Goal: Check status: Check status

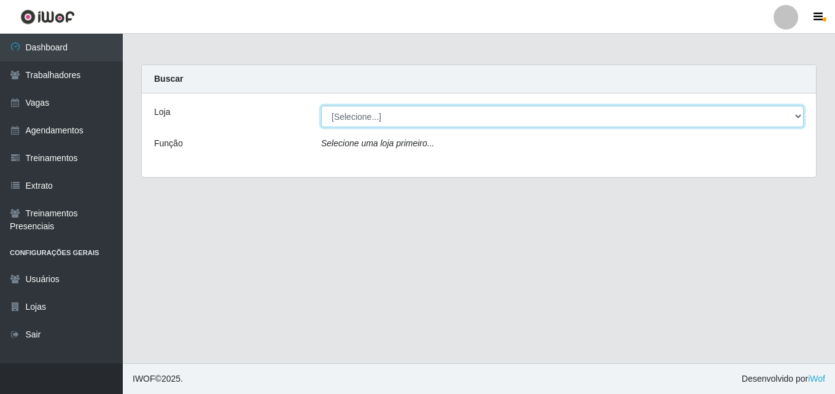
click at [340, 114] on select "[Selecione...] Chinatown Sushimi - [GEOGRAPHIC_DATA]" at bounding box center [562, 116] width 483 height 21
select select "357"
click at [321, 106] on select "[Selecione...] Chinatown Sushimi - [GEOGRAPHIC_DATA]" at bounding box center [562, 116] width 483 height 21
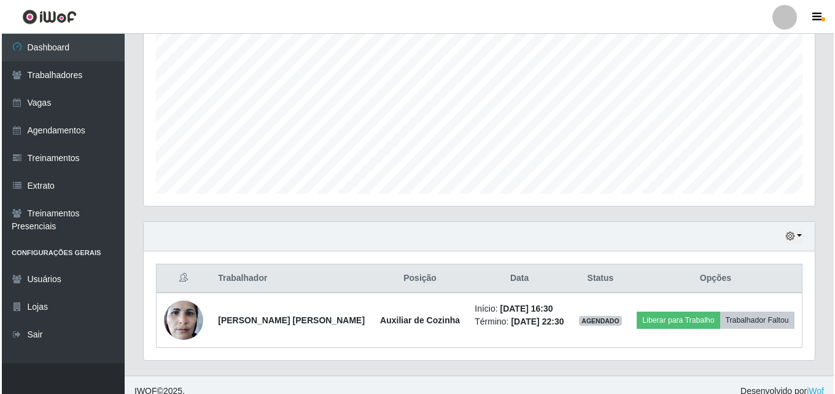
scroll to position [258, 0]
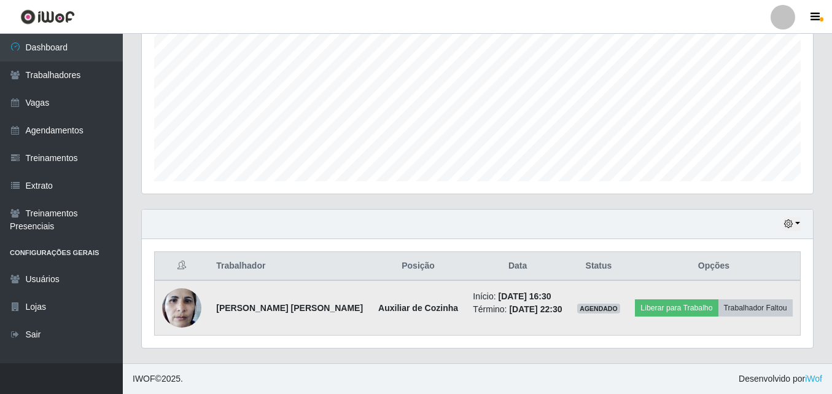
click at [180, 306] on img at bounding box center [181, 307] width 39 height 52
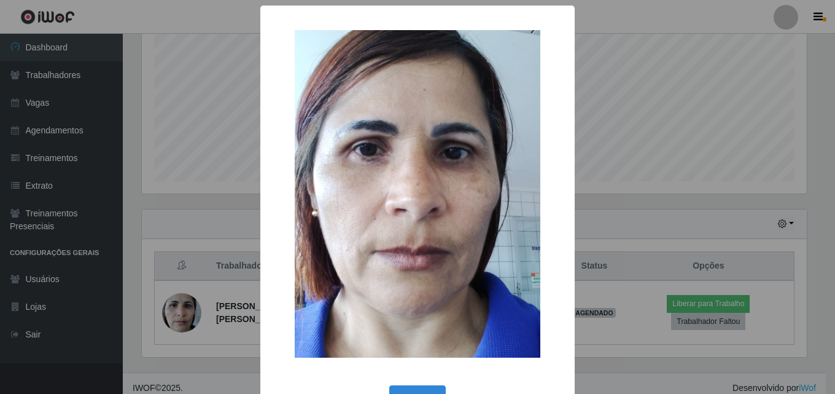
click at [146, 278] on div "× OK Cancel" at bounding box center [417, 197] width 835 height 394
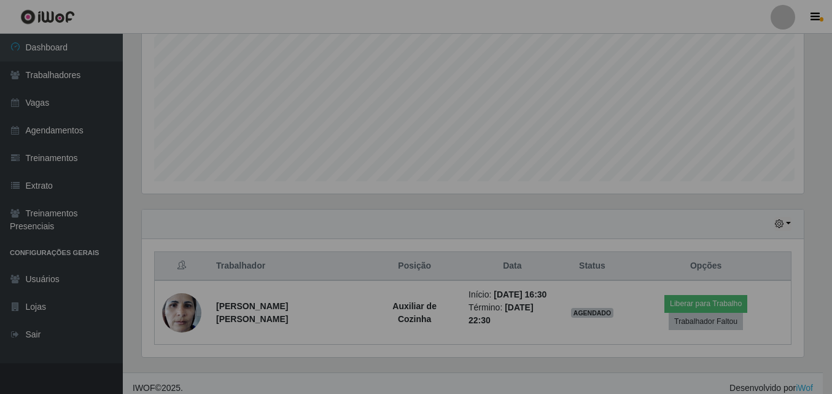
scroll to position [255, 671]
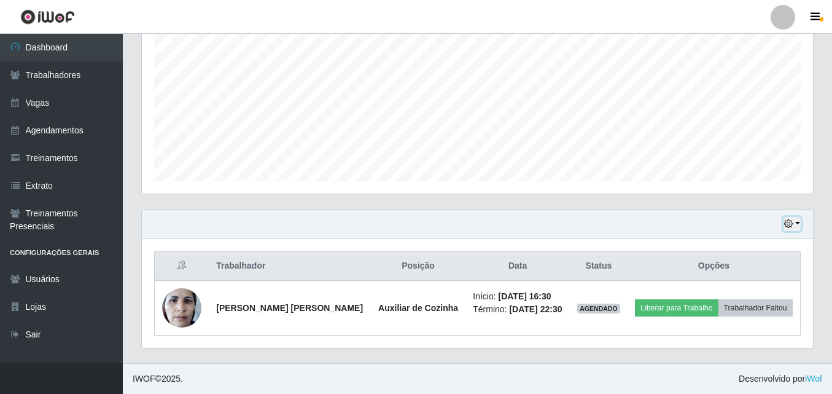
click at [794, 222] on button "button" at bounding box center [792, 224] width 17 height 14
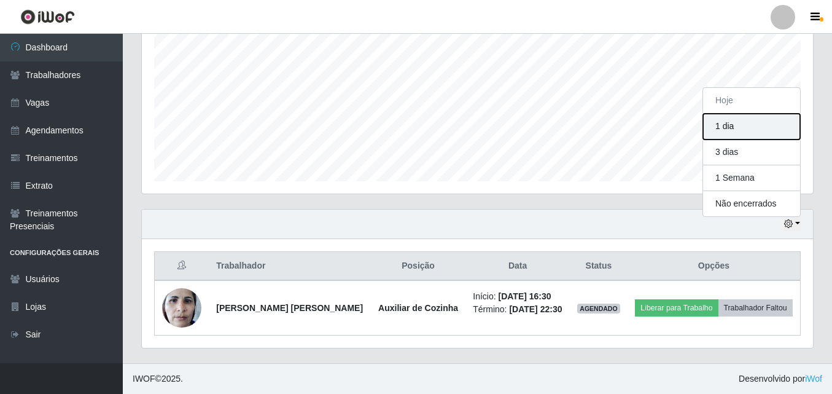
click at [740, 128] on button "1 dia" at bounding box center [751, 127] width 97 height 26
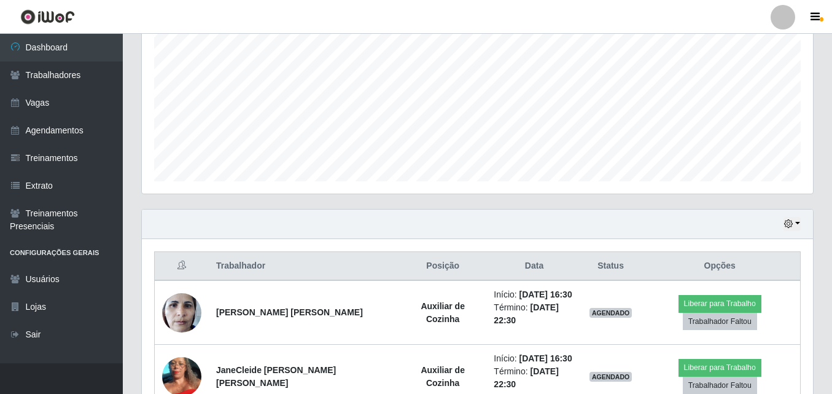
scroll to position [313, 0]
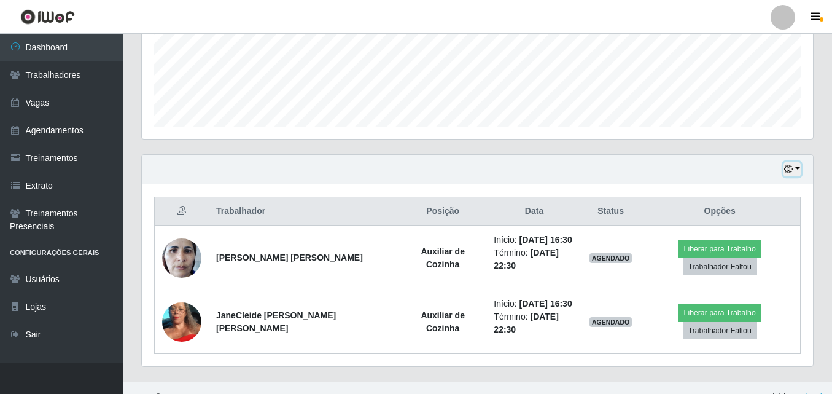
click at [792, 168] on icon "button" at bounding box center [788, 169] width 9 height 9
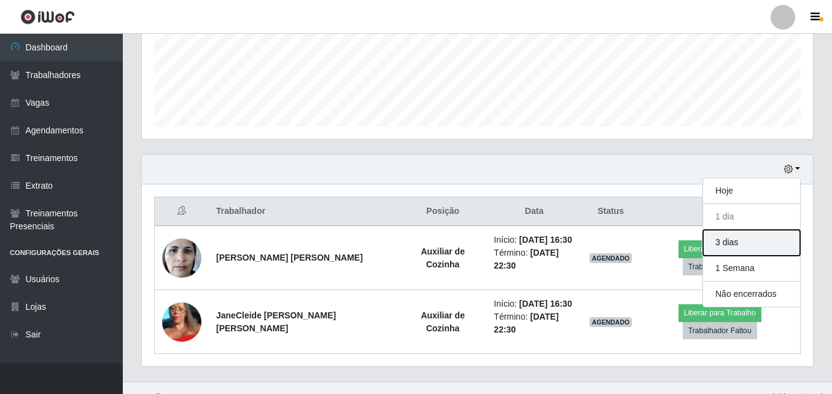
click at [712, 240] on button "3 dias" at bounding box center [751, 243] width 97 height 26
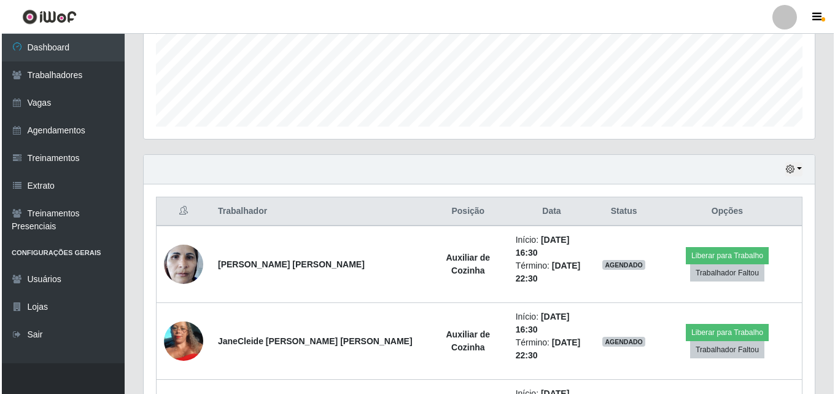
scroll to position [477, 0]
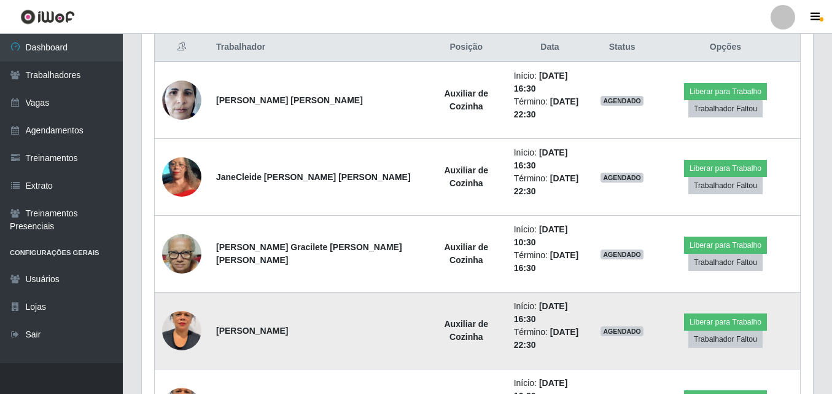
click at [186, 295] on img at bounding box center [181, 330] width 39 height 70
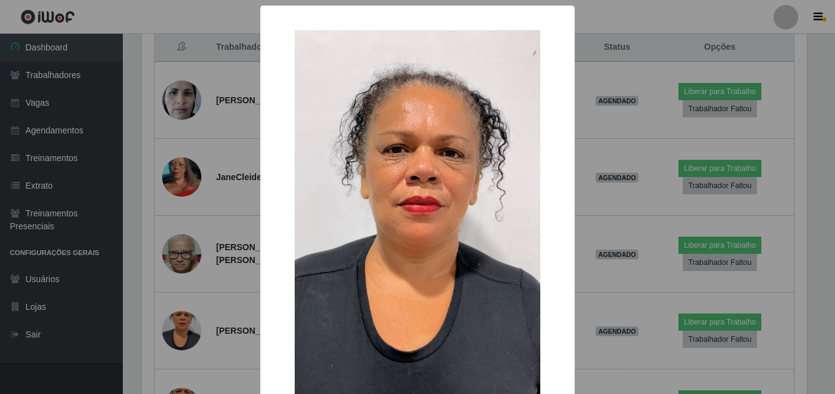
click at [149, 222] on div "× OK Cancel" at bounding box center [417, 197] width 835 height 394
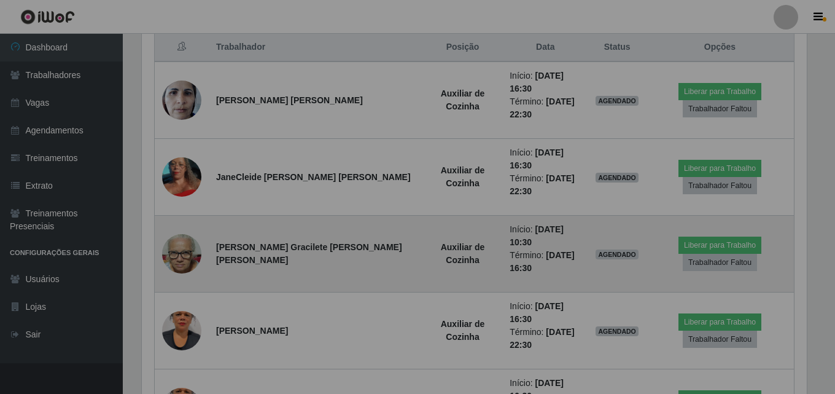
scroll to position [255, 671]
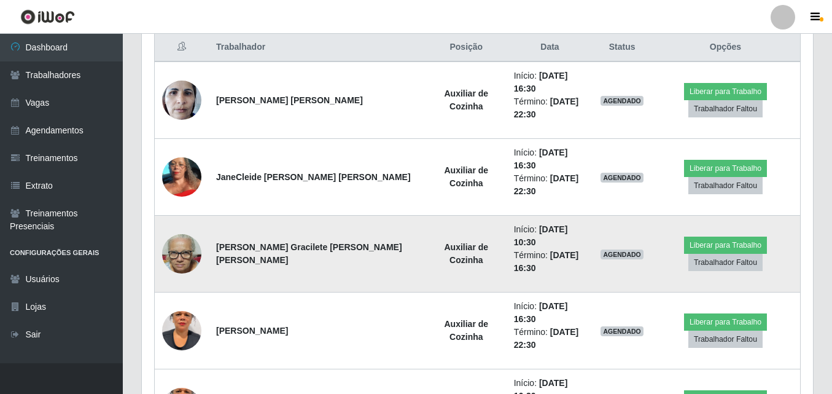
click at [181, 228] on img at bounding box center [181, 254] width 39 height 52
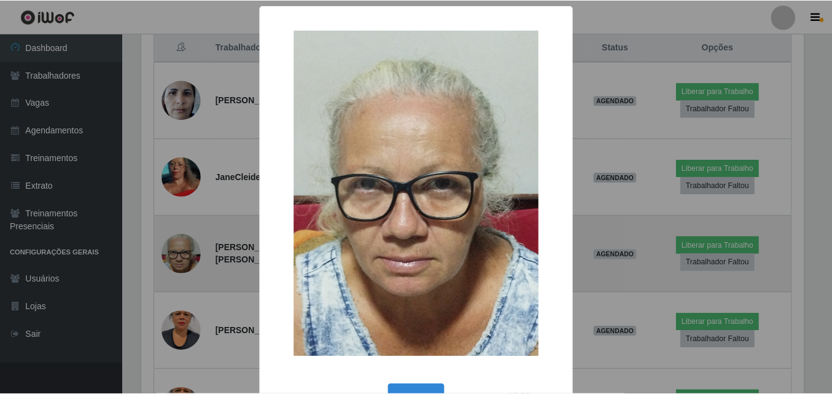
scroll to position [255, 665]
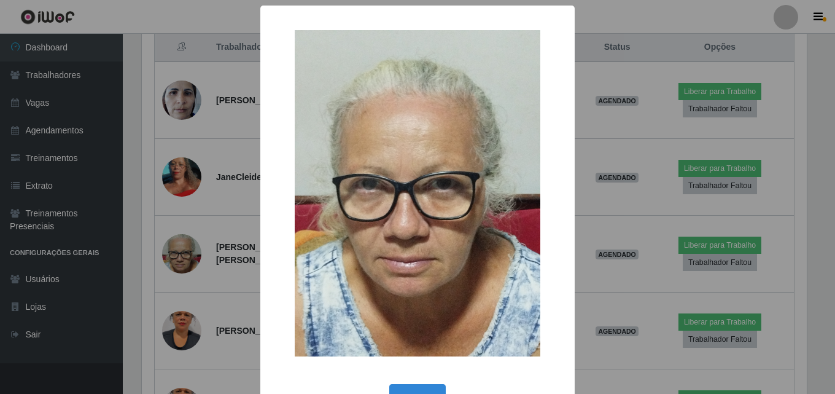
click at [133, 201] on div "× OK Cancel" at bounding box center [417, 197] width 835 height 394
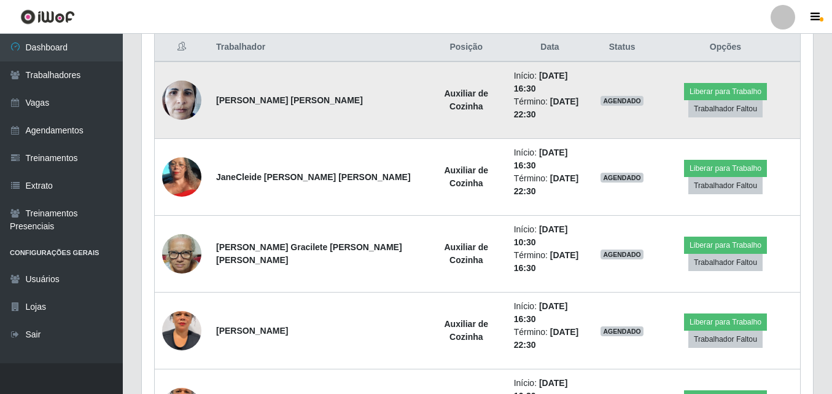
scroll to position [170, 0]
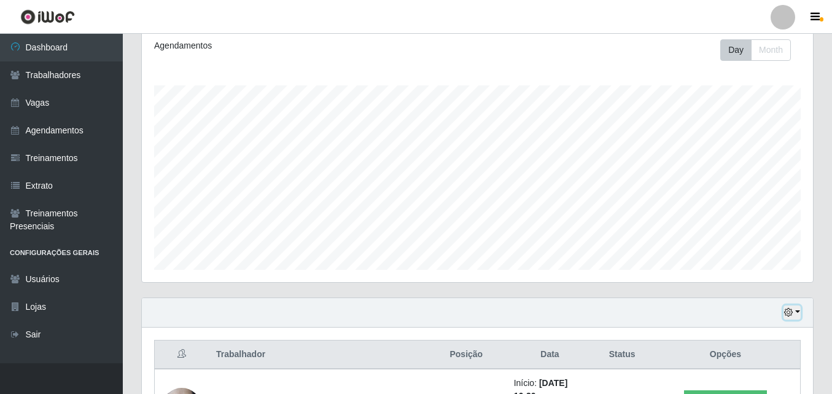
click at [789, 313] on icon "button" at bounding box center [788, 312] width 9 height 9
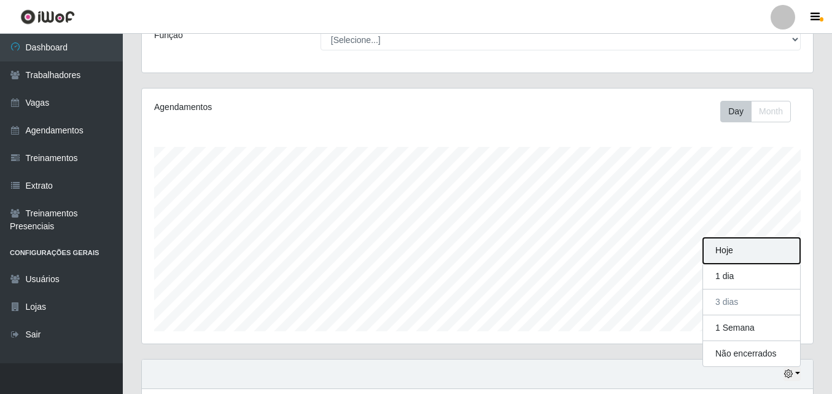
click at [726, 251] on button "Hoje" at bounding box center [751, 251] width 97 height 26
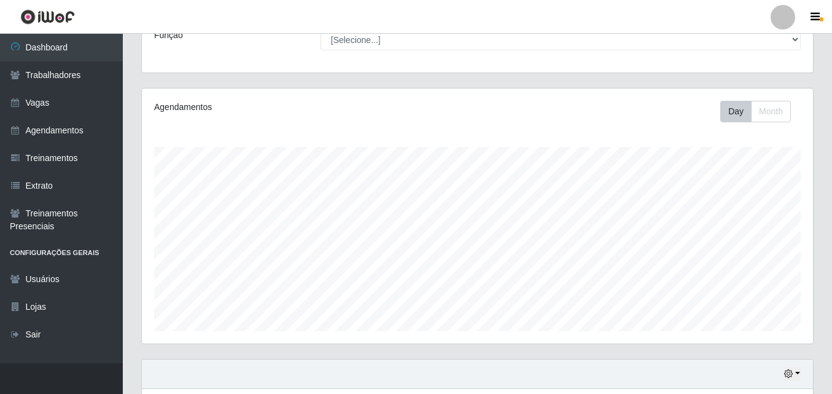
scroll to position [258, 0]
